Goal: Check status: Check status

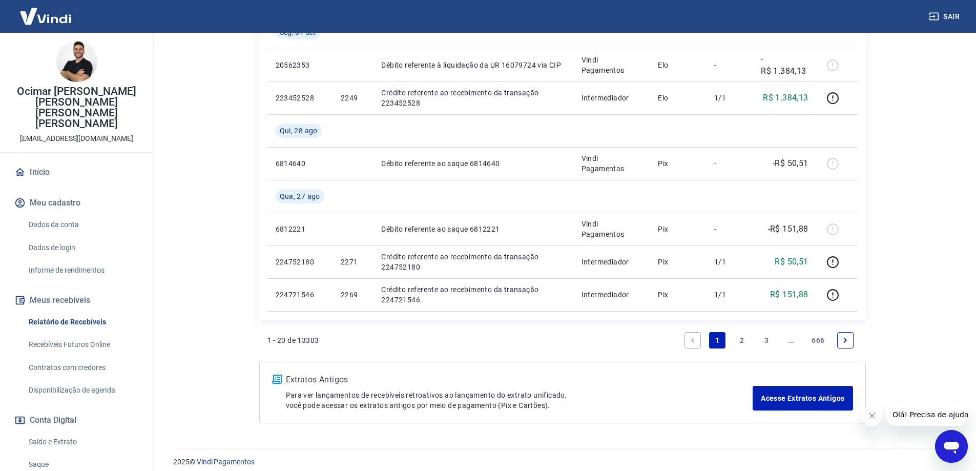
scroll to position [941, 0]
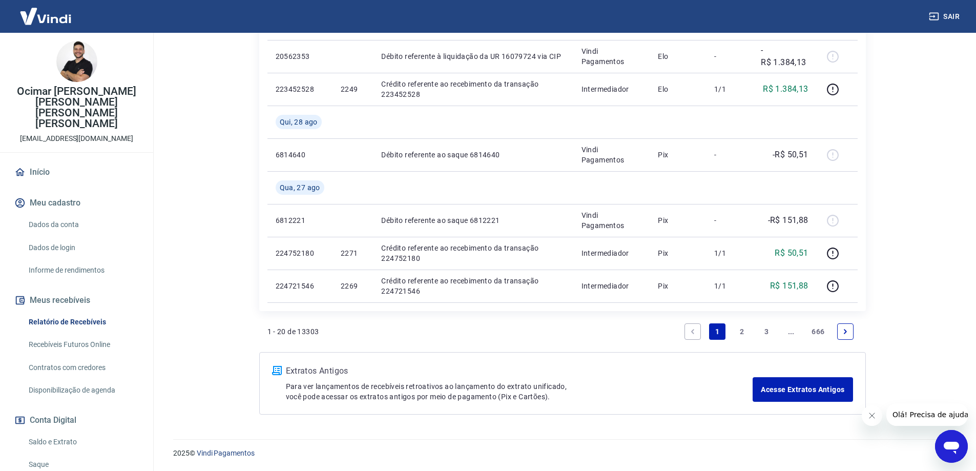
click at [786, 330] on link "..." at bounding box center [791, 331] width 16 height 16
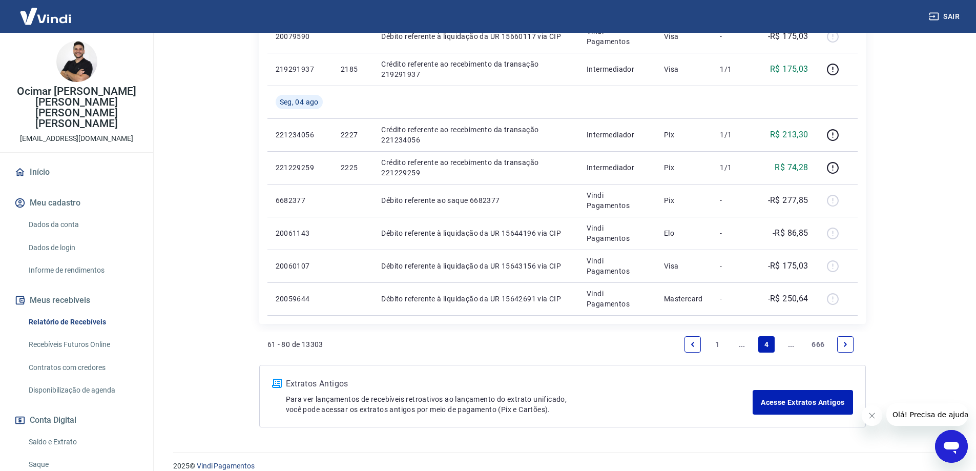
scroll to position [744, 0]
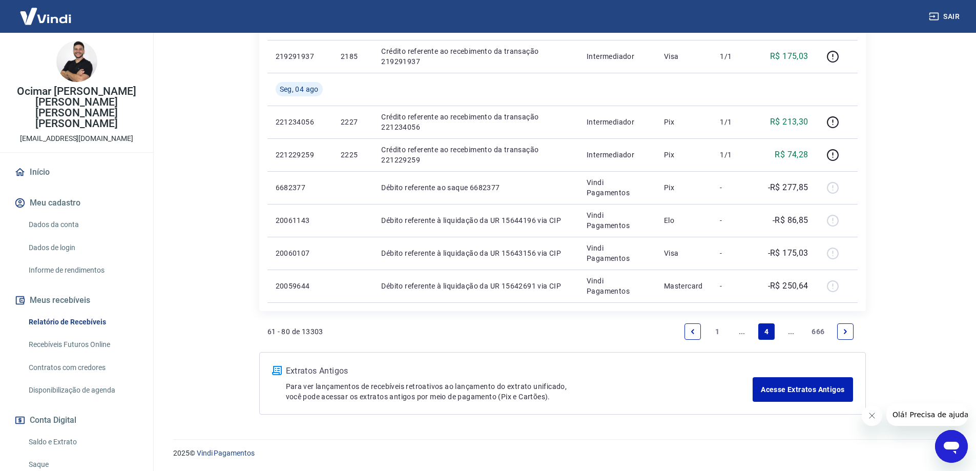
click at [784, 331] on link "..." at bounding box center [791, 331] width 16 height 16
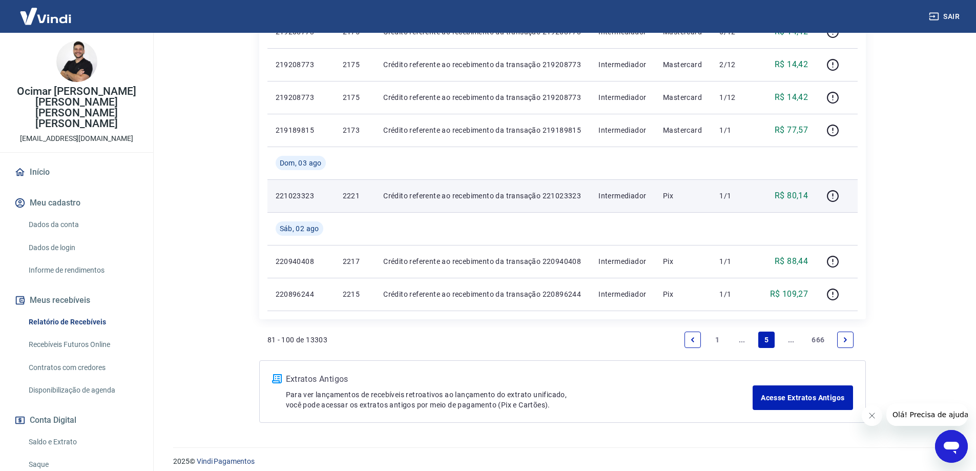
scroll to position [712, 0]
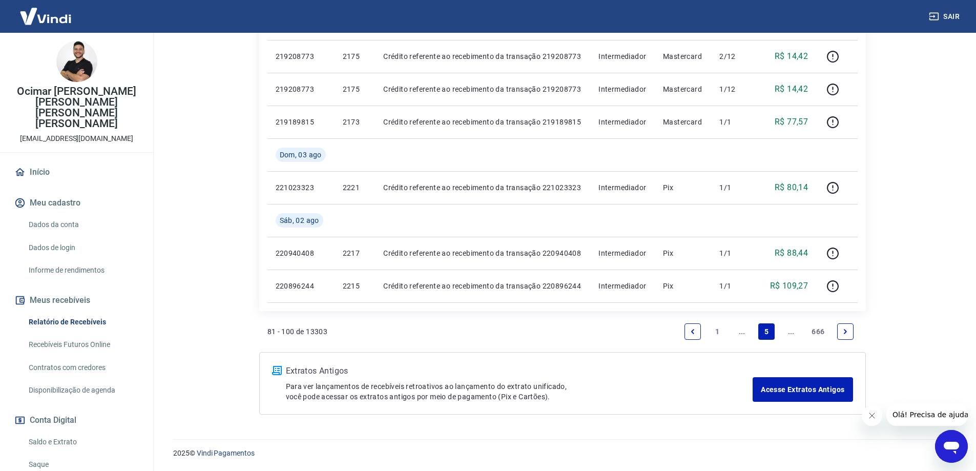
click at [792, 333] on link "..." at bounding box center [791, 331] width 16 height 16
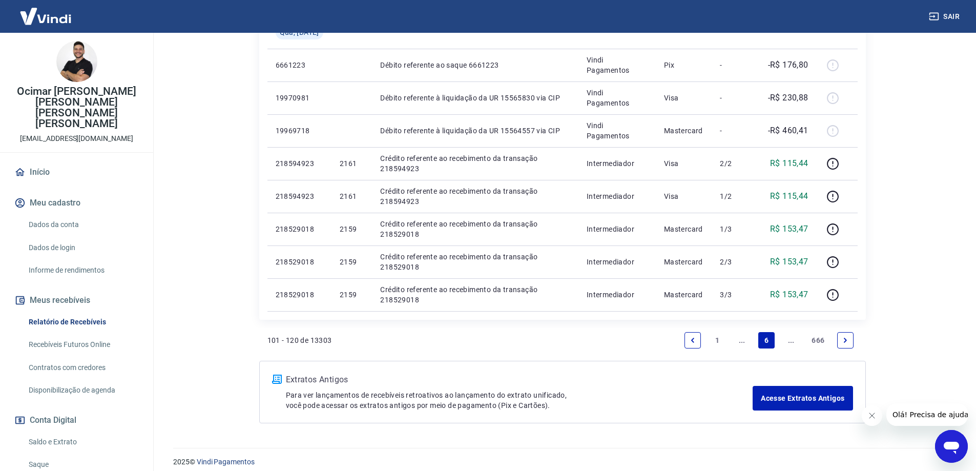
scroll to position [712, 0]
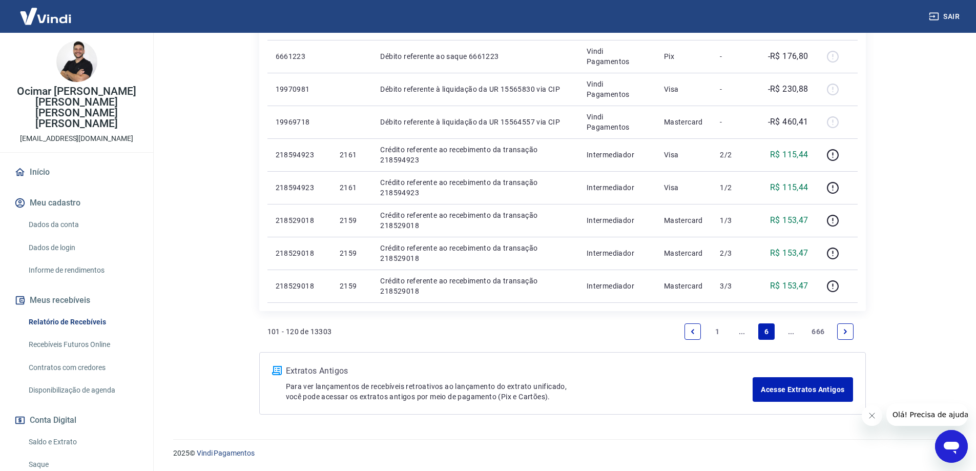
click at [792, 335] on link "..." at bounding box center [791, 331] width 16 height 16
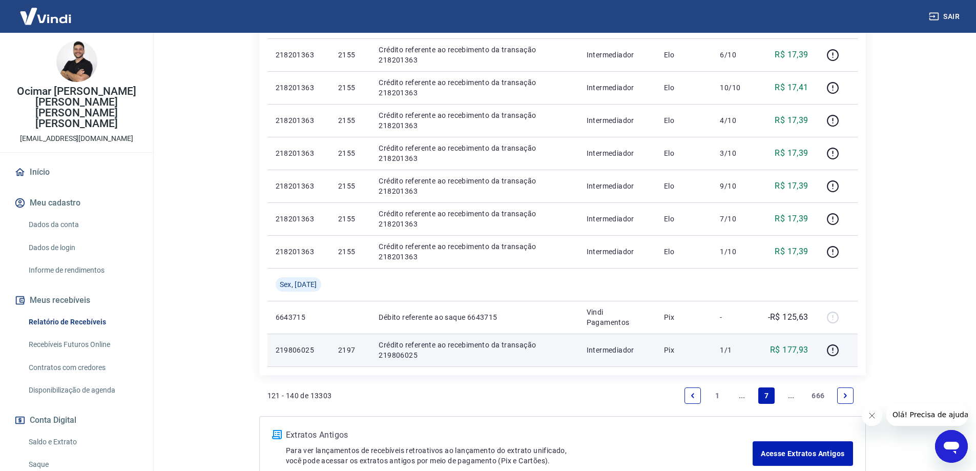
scroll to position [666, 0]
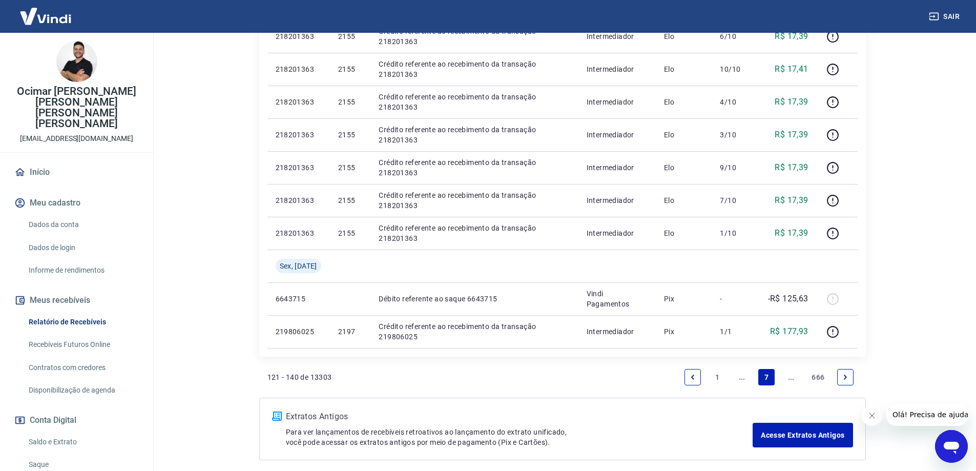
click at [851, 376] on link "Next page" at bounding box center [845, 377] width 16 height 16
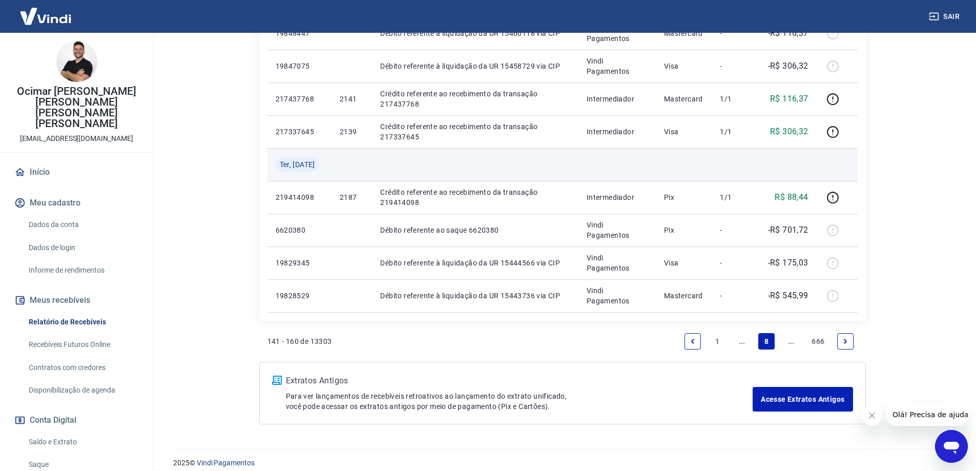
scroll to position [744, 0]
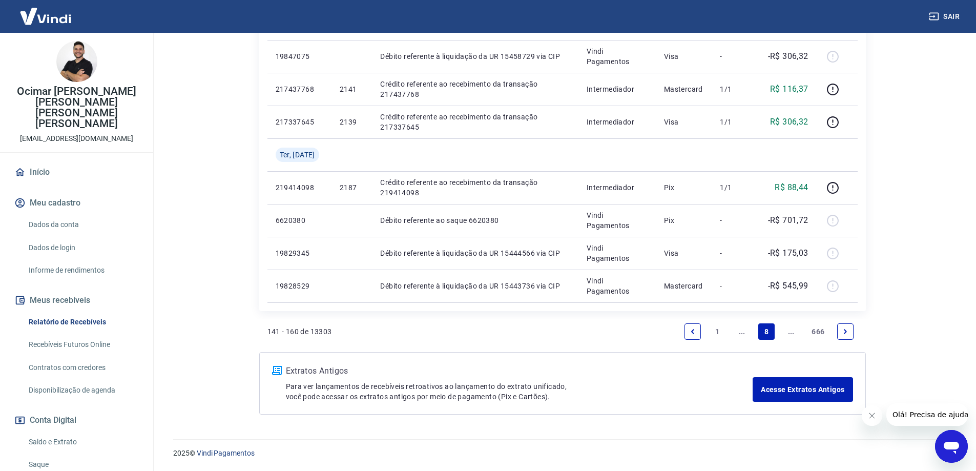
click at [841, 334] on link "Next page" at bounding box center [845, 331] width 16 height 16
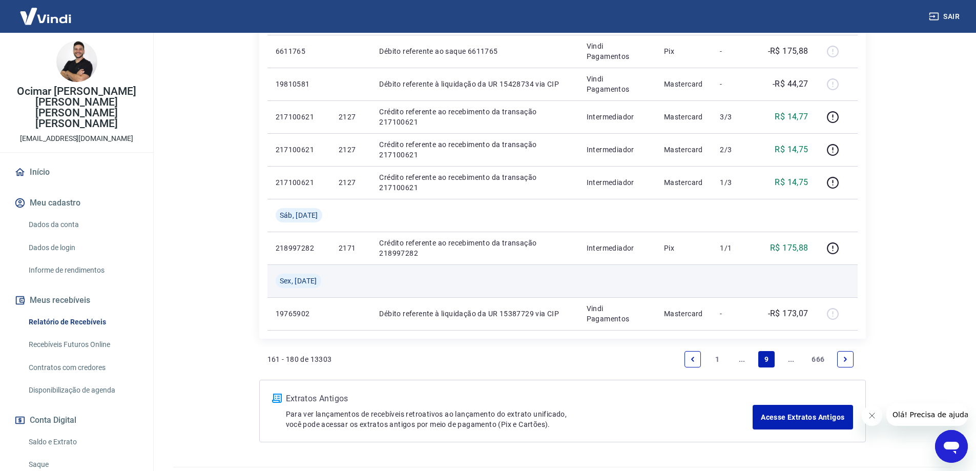
scroll to position [717, 0]
